Goal: Task Accomplishment & Management: Complete application form

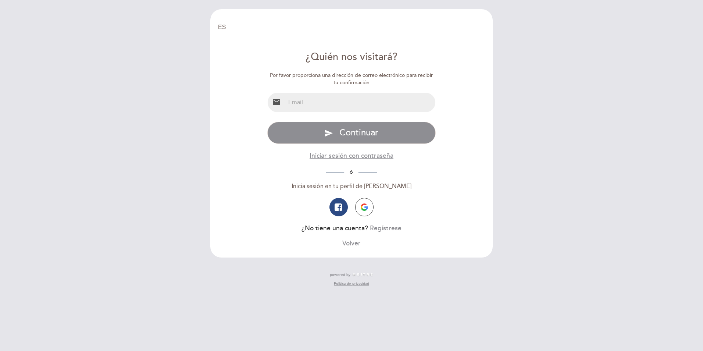
select select "es"
click at [311, 101] on input "email" at bounding box center [360, 102] width 150 height 19
type input "[EMAIL_ADDRESS][DOMAIN_NAME]"
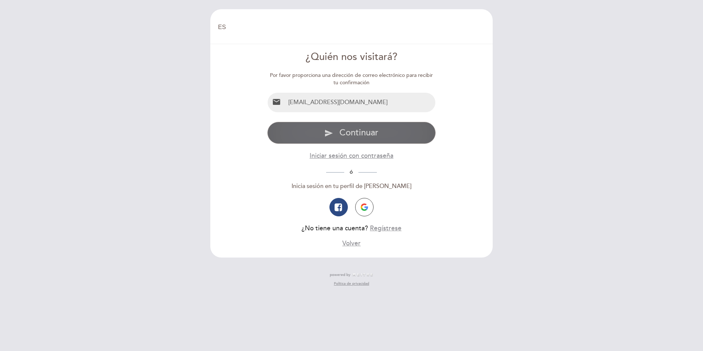
click at [340, 130] on span "Continuar" at bounding box center [359, 132] width 39 height 11
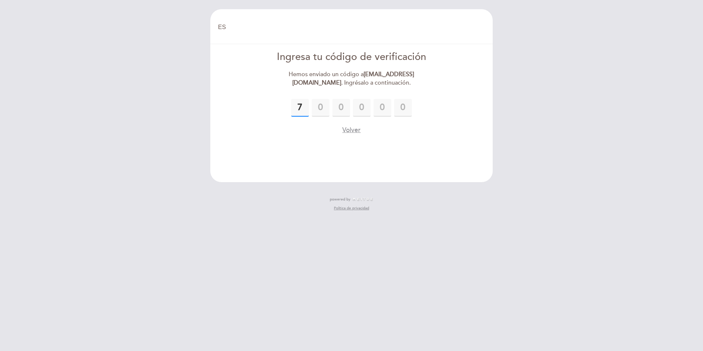
type input "7"
type input "5"
type input "3"
type input "6"
type input "7"
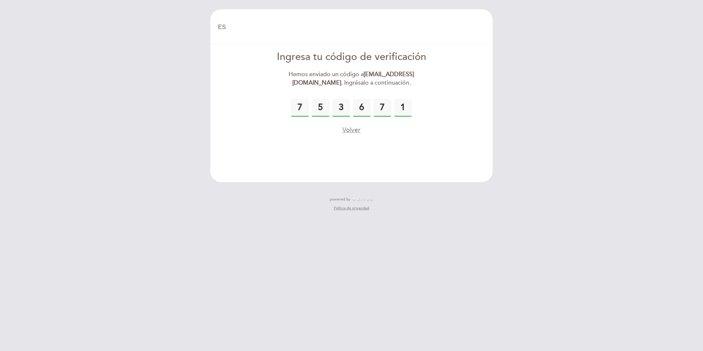
type input "1"
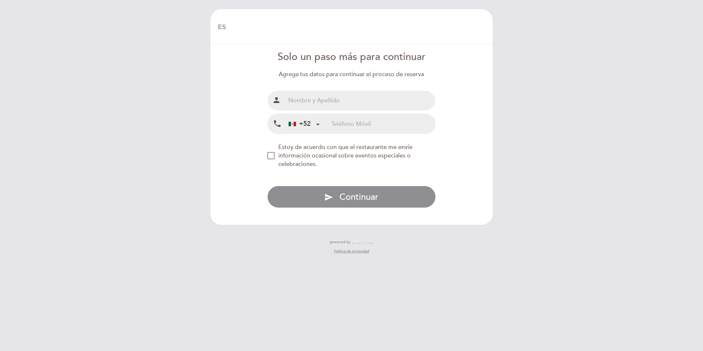
click at [324, 100] on input "text" at bounding box center [360, 100] width 150 height 19
type input "[PERSON_NAME] DE LA [PERSON_NAME]"
click at [348, 127] on input "tel" at bounding box center [383, 123] width 104 height 19
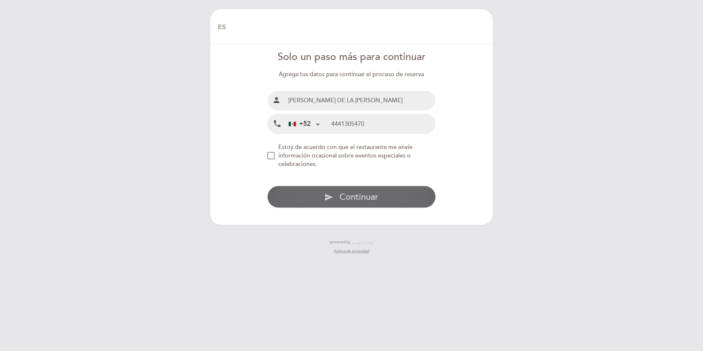
type input "4441305470"
click at [351, 200] on span "Continuar" at bounding box center [359, 197] width 39 height 11
